Goal: Check status: Check status

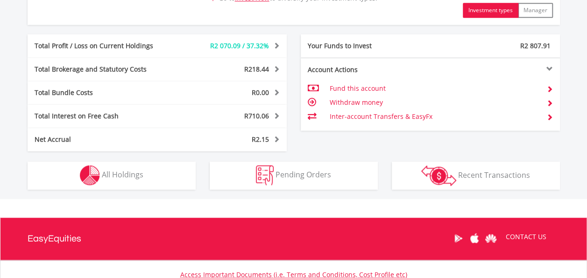
scroll to position [497, 0]
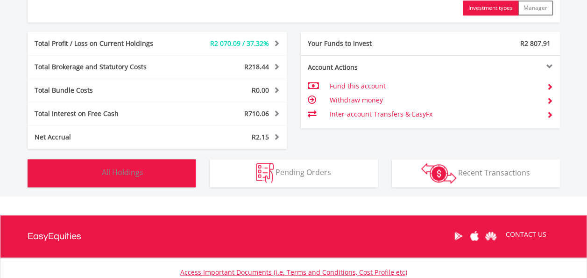
click at [130, 167] on span "All Holdings" at bounding box center [123, 172] width 42 height 10
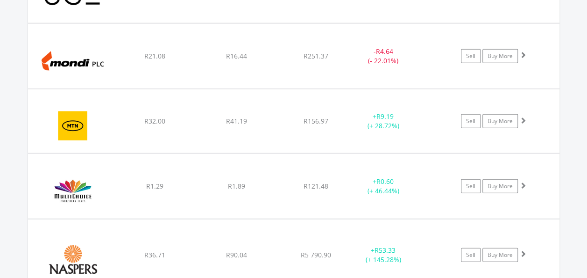
scroll to position [1138, 0]
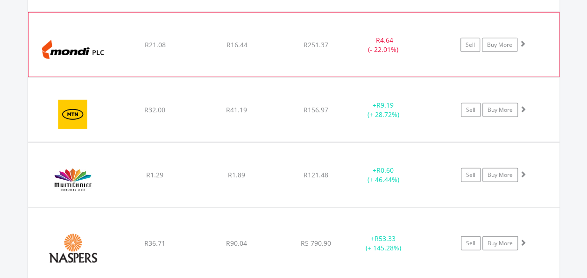
click at [521, 40] on span at bounding box center [523, 43] width 7 height 7
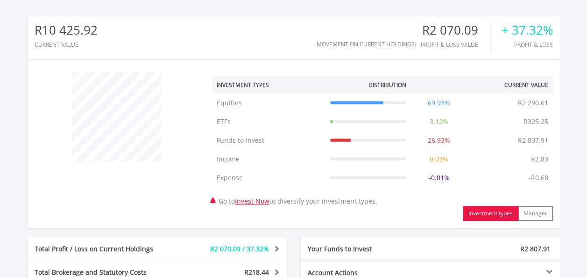
scroll to position [0, 0]
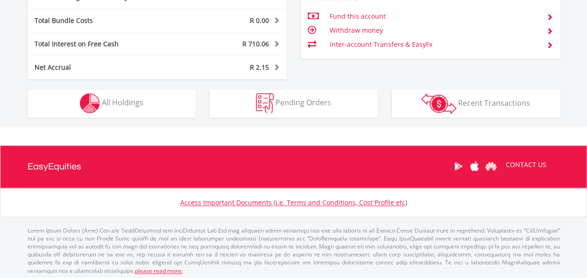
scroll to position [568, 0]
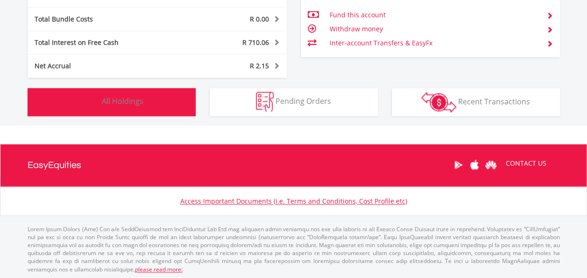
click at [119, 96] on span "All Holdings" at bounding box center [123, 101] width 42 height 10
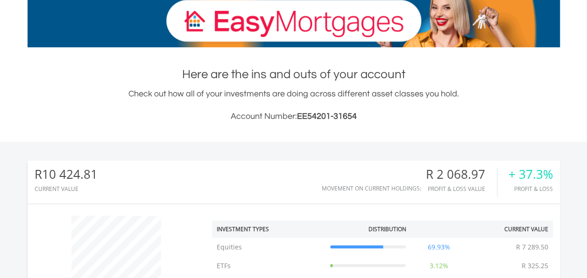
scroll to position [0, 0]
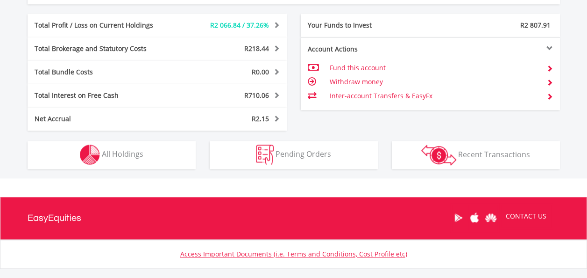
scroll to position [523, 0]
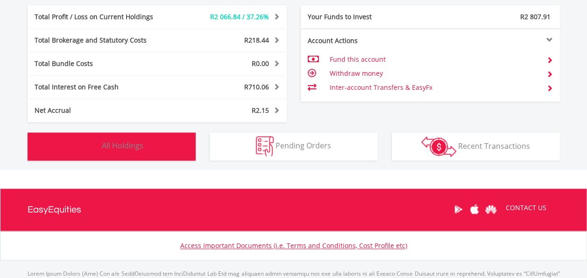
click at [130, 145] on span "All Holdings" at bounding box center [123, 145] width 42 height 10
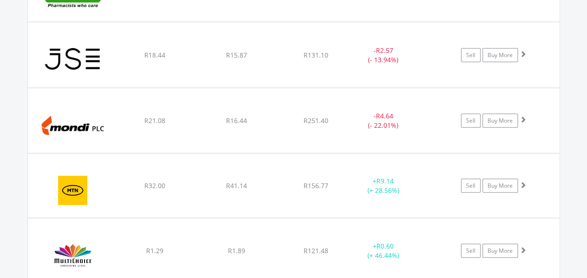
scroll to position [1068, 0]
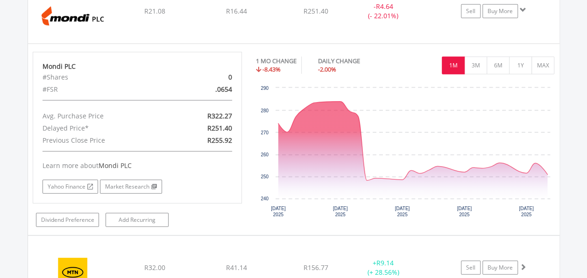
scroll to position [1175, 0]
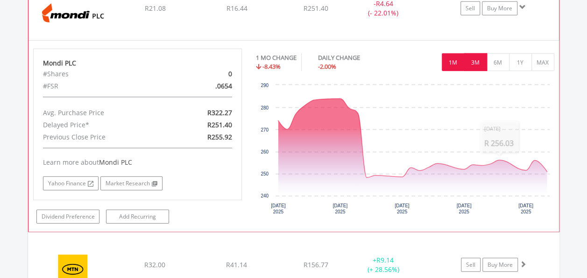
click at [473, 57] on button "3M" at bounding box center [475, 62] width 23 height 18
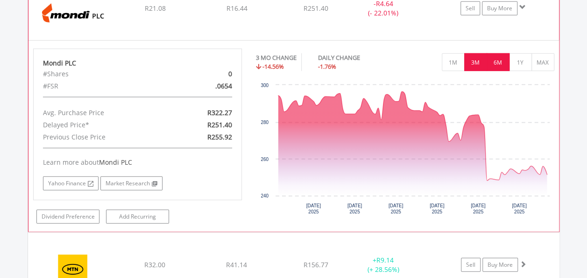
click at [496, 56] on button "6M" at bounding box center [498, 62] width 23 height 18
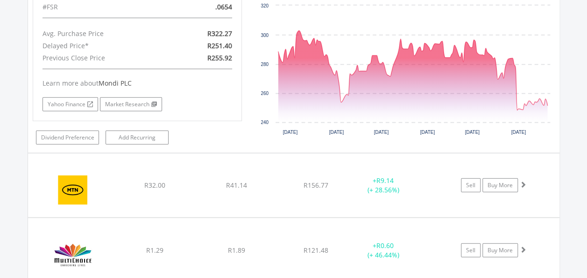
scroll to position [1255, 0]
